Goal: Task Accomplishment & Management: Manage account settings

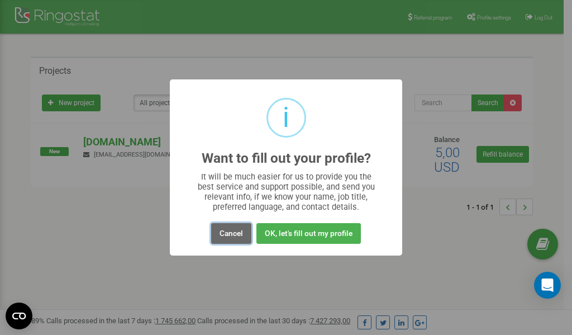
click at [227, 234] on button "Cancel" at bounding box center [231, 233] width 40 height 21
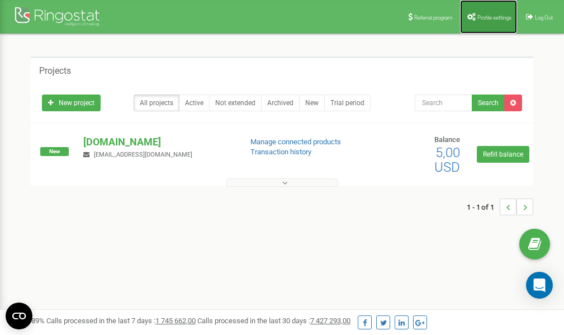
click at [488, 15] on span "Profile settings" at bounding box center [494, 18] width 34 height 6
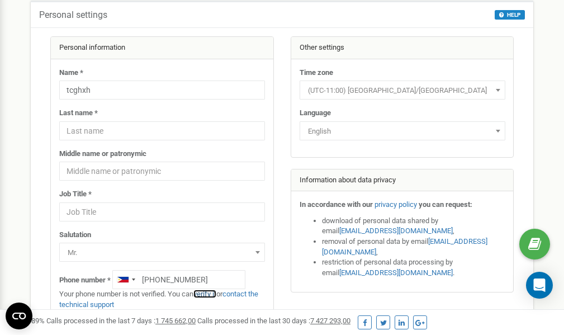
click at [215, 294] on link "verify it" at bounding box center [204, 293] width 23 height 8
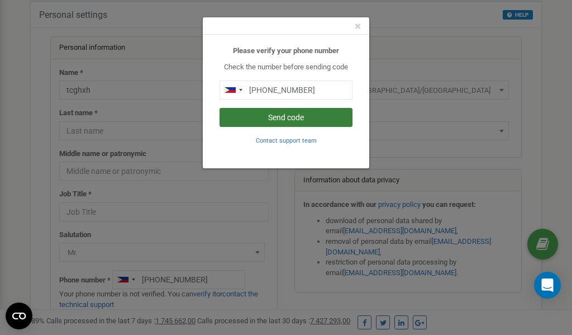
click at [285, 116] on button "Send code" at bounding box center [286, 117] width 133 height 19
